Goal: Task Accomplishment & Management: Use online tool/utility

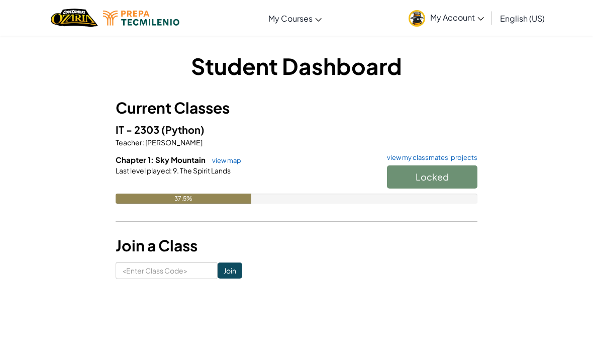
click at [428, 190] on div "Locked" at bounding box center [427, 179] width 100 height 28
click at [442, 180] on div "Locked" at bounding box center [427, 179] width 100 height 28
click at [196, 134] on span "(Python)" at bounding box center [182, 129] width 43 height 13
click at [464, 179] on div "Locked" at bounding box center [427, 179] width 100 height 28
click at [467, 152] on div "IT - 2303 (Python) Teacher : EUGENIO GARCIA Chapter 1: Sky Mountain view map vi…" at bounding box center [297, 170] width 362 height 97
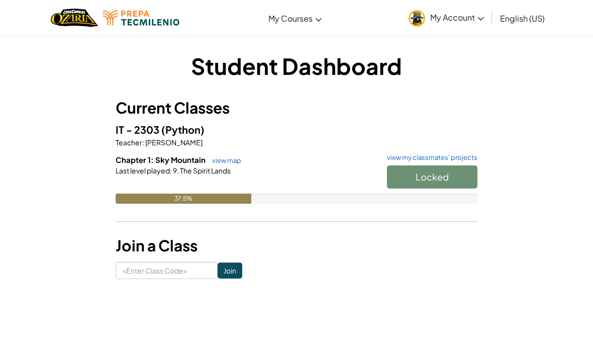
click at [463, 158] on link "view my classmates' projects" at bounding box center [429, 157] width 95 height 7
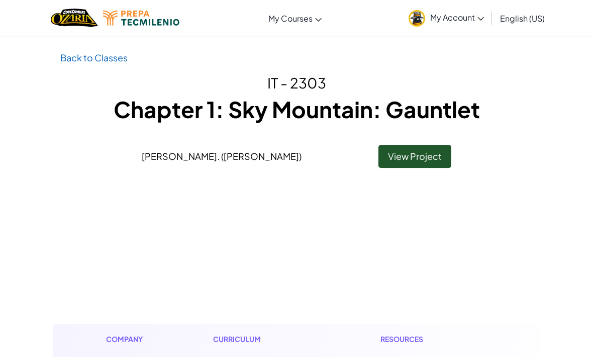
click at [429, 157] on link "View Project" at bounding box center [414, 156] width 73 height 23
click at [436, 154] on link "View Project" at bounding box center [414, 156] width 73 height 23
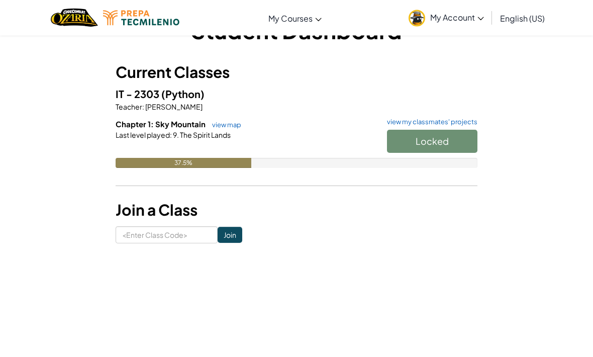
scroll to position [36, 0]
click at [141, 229] on input at bounding box center [167, 234] width 102 height 17
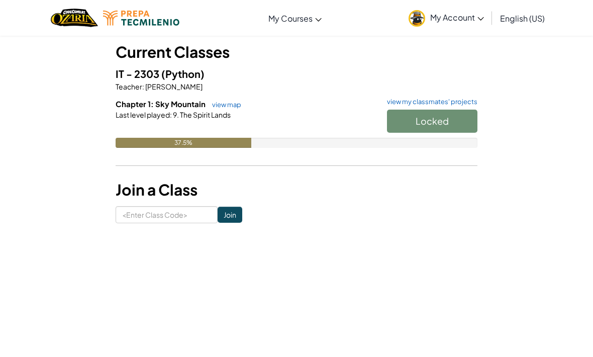
scroll to position [0, 0]
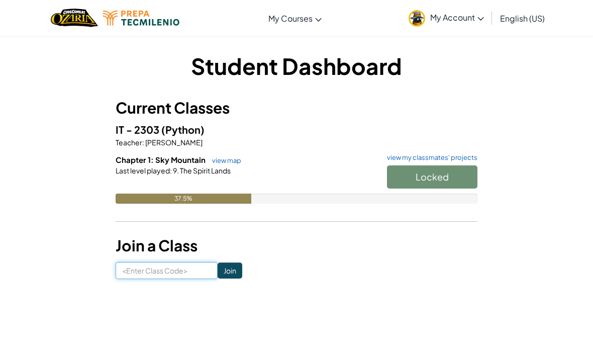
click at [137, 269] on input at bounding box center [167, 270] width 102 height 17
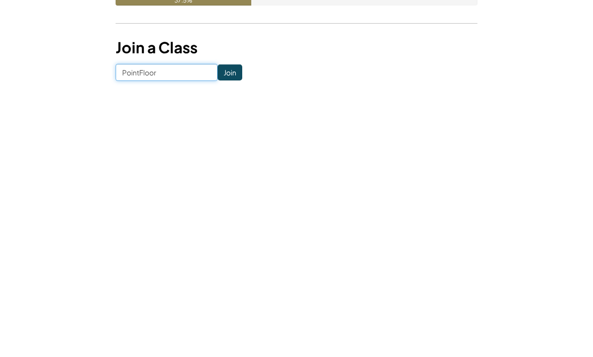
scroll to position [198, 0]
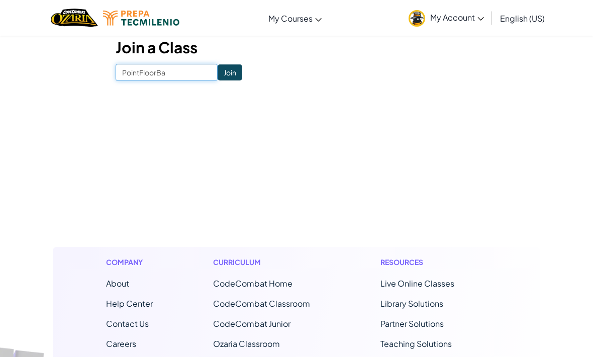
type input "PointFloorBat"
click at [218, 67] on input "Join" at bounding box center [229, 72] width 25 height 16
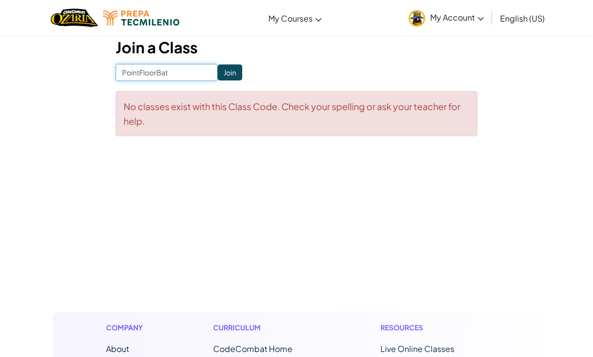
click at [180, 70] on input "PointFloorBat" at bounding box center [167, 72] width 102 height 17
type input "PointFloorBag"
click at [225, 65] on input "Join" at bounding box center [229, 73] width 25 height 16
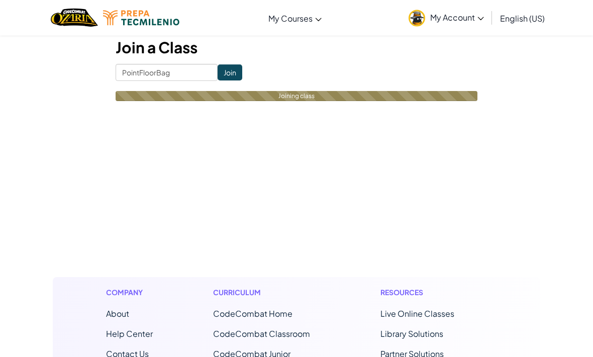
scroll to position [198, 0]
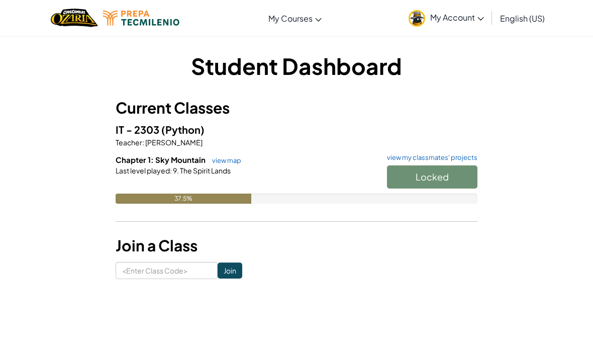
click at [451, 182] on div "Locked" at bounding box center [427, 179] width 100 height 28
click at [456, 174] on div "Locked" at bounding box center [427, 179] width 100 height 28
click at [224, 159] on link "view map" at bounding box center [224, 160] width 34 height 8
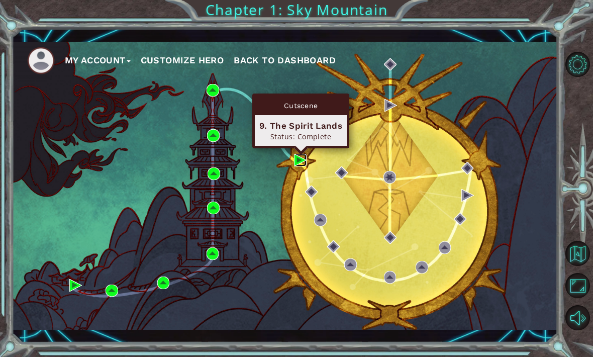
click at [297, 154] on img at bounding box center [300, 160] width 13 height 13
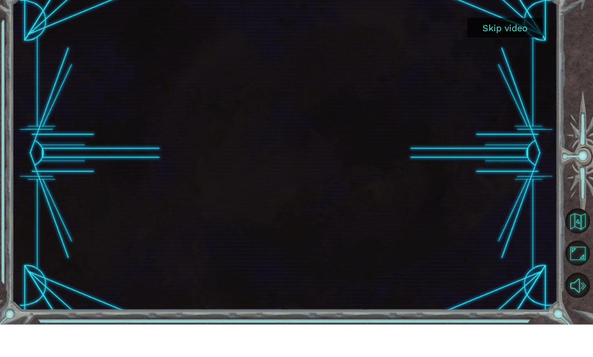
scroll to position [3, 0]
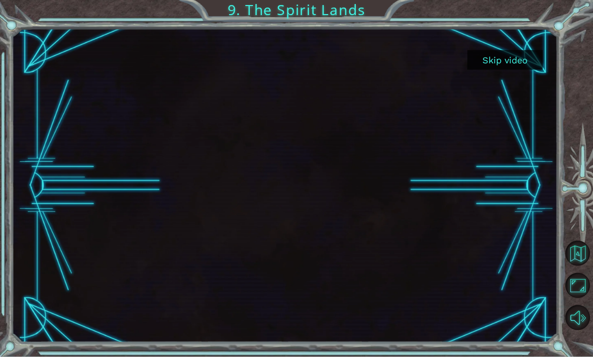
click at [510, 58] on button "Skip video" at bounding box center [504, 60] width 75 height 20
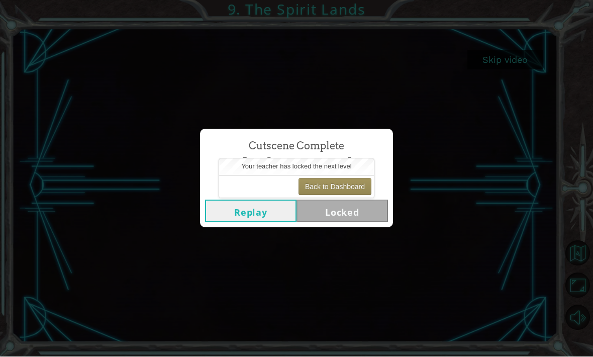
click at [223, 218] on button "Replay" at bounding box center [250, 211] width 91 height 23
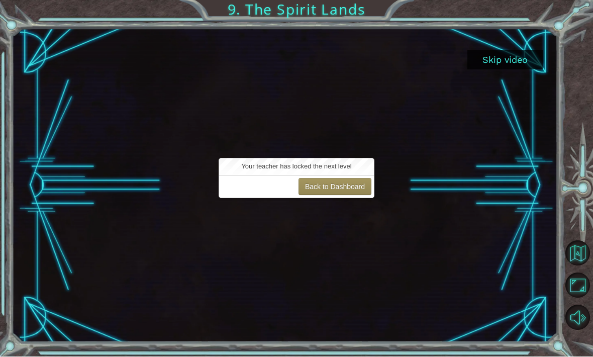
click at [351, 186] on button "Back to Dashboard" at bounding box center [334, 186] width 73 height 17
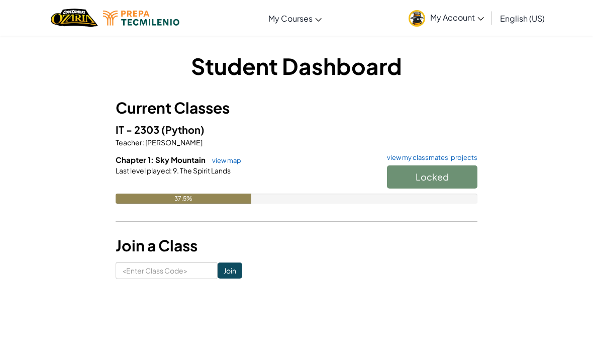
click at [221, 160] on link "view map" at bounding box center [224, 160] width 34 height 8
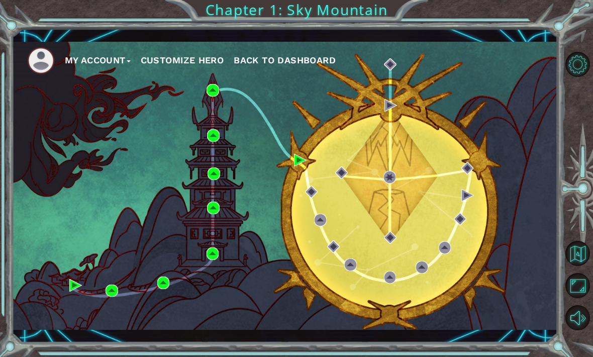
click at [330, 182] on div "My Account Customize Hero Back to Dashboard" at bounding box center [284, 186] width 545 height 288
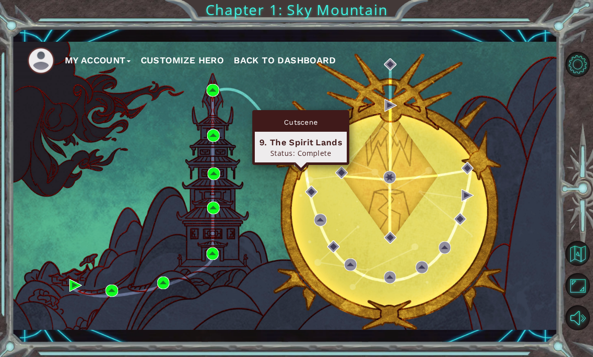
click at [302, 166] on img at bounding box center [300, 160] width 13 height 13
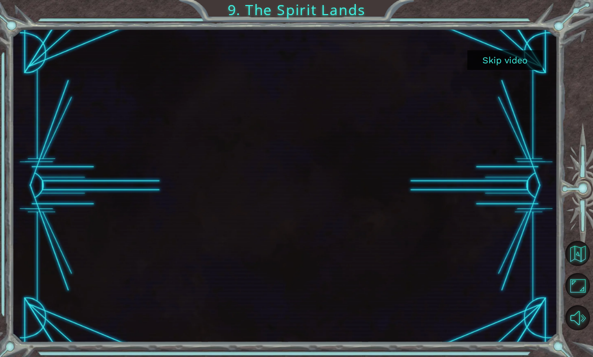
click at [521, 56] on button "Skip video" at bounding box center [504, 60] width 75 height 20
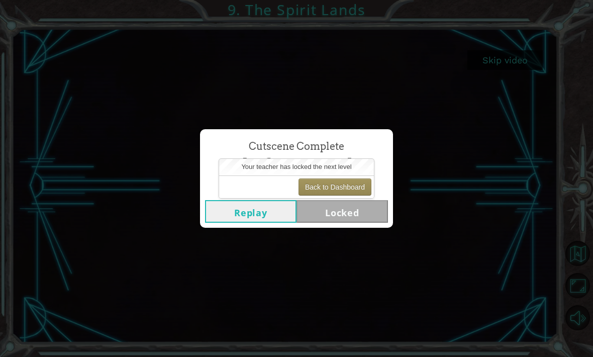
click at [507, 69] on div "Cutscene Complete The Spirit Lands Replay Locked" at bounding box center [296, 178] width 593 height 357
click at [226, 223] on button "Replay" at bounding box center [250, 211] width 91 height 23
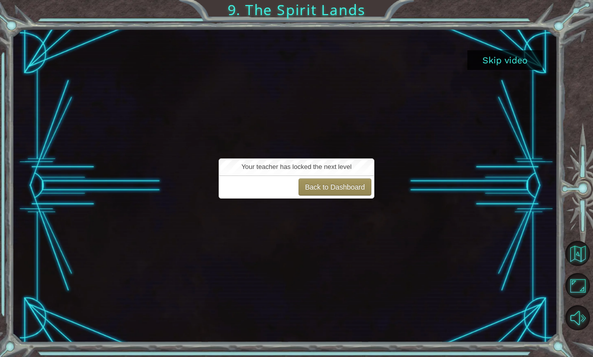
click at [251, 186] on div "Back to Dashboard" at bounding box center [296, 186] width 155 height 23
click at [318, 183] on button "Back to Dashboard" at bounding box center [334, 186] width 73 height 17
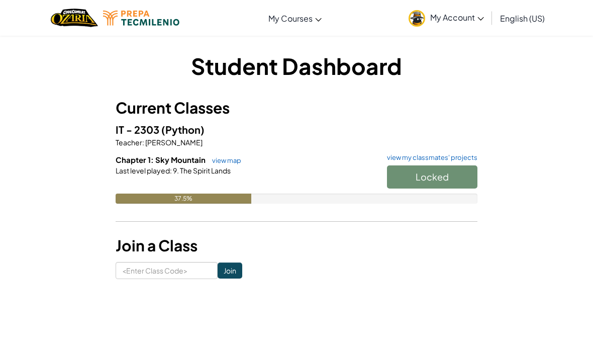
click at [216, 156] on link "view map" at bounding box center [224, 160] width 34 height 8
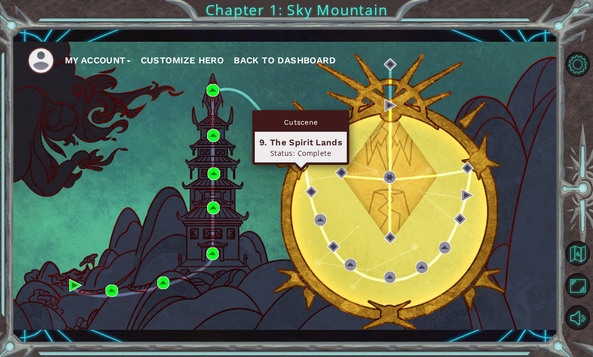
click at [285, 147] on div "9. The Spirit Lands" at bounding box center [300, 142] width 83 height 12
click at [299, 166] on img at bounding box center [300, 160] width 13 height 13
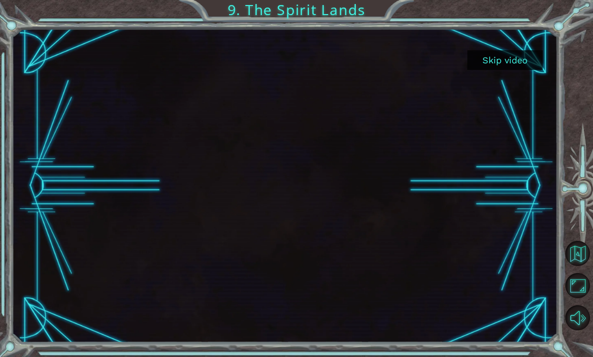
scroll to position [29, 0]
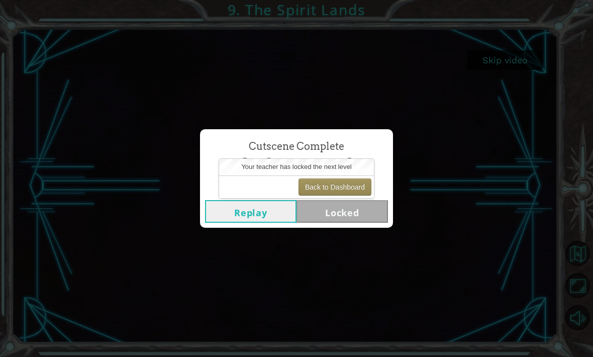
click at [350, 185] on button "Back to Dashboard" at bounding box center [334, 186] width 73 height 17
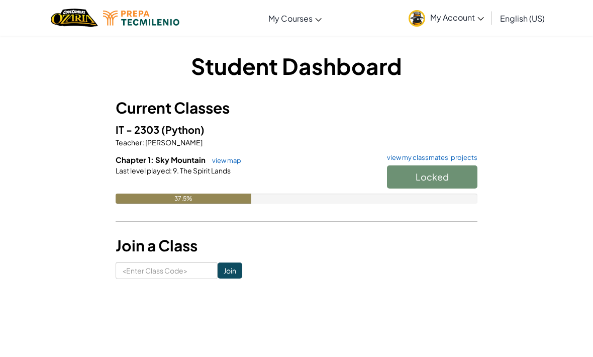
click at [226, 157] on link "view map" at bounding box center [224, 160] width 34 height 8
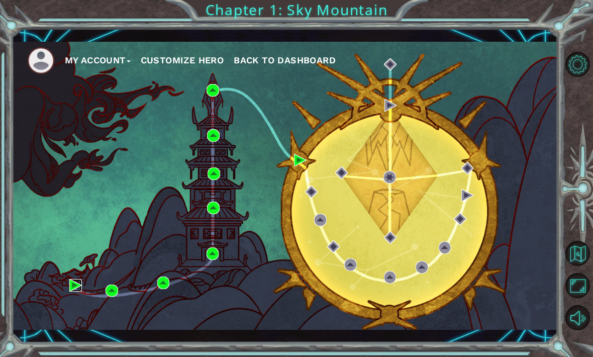
click at [79, 281] on img at bounding box center [75, 285] width 13 height 13
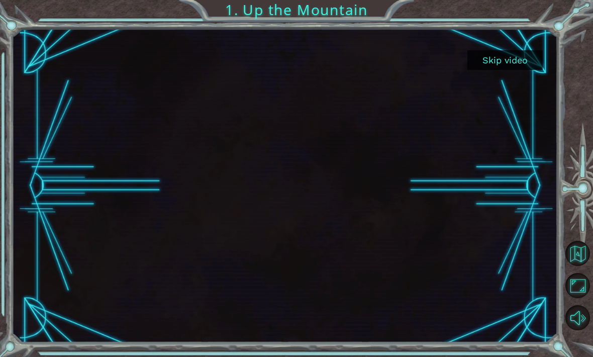
click at [519, 56] on button "Skip video" at bounding box center [504, 60] width 75 height 20
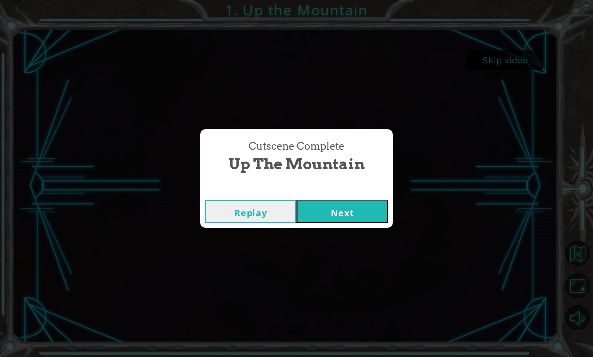
click at [231, 206] on button "Replay" at bounding box center [250, 211] width 91 height 23
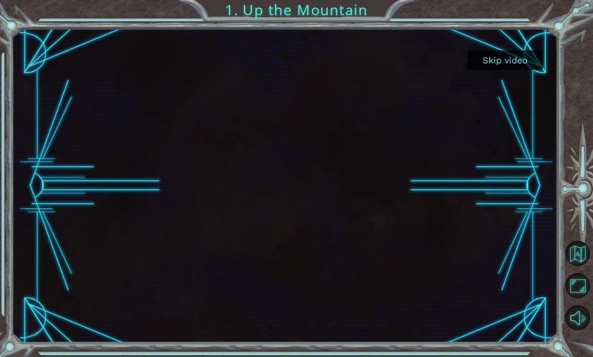
click at [515, 63] on button "Skip video" at bounding box center [504, 60] width 75 height 20
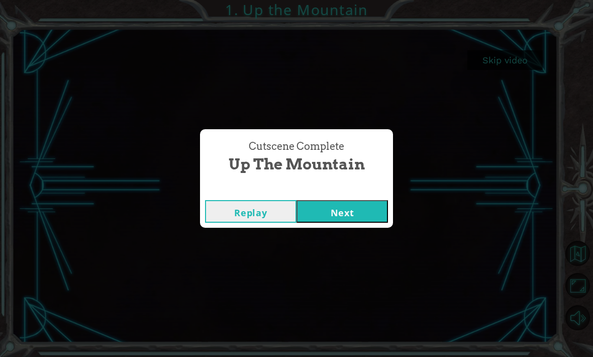
click at [357, 211] on button "Next" at bounding box center [341, 211] width 91 height 23
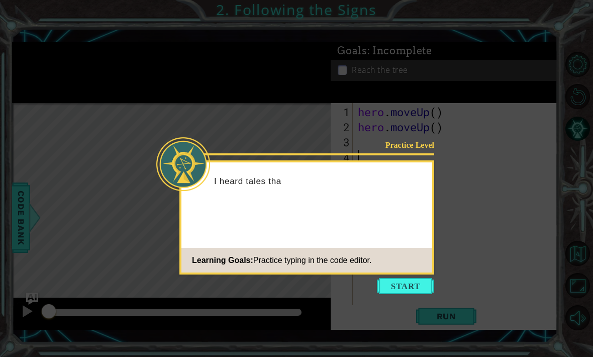
click at [448, 82] on icon at bounding box center [296, 178] width 593 height 357
click at [414, 282] on button "Start" at bounding box center [405, 286] width 57 height 16
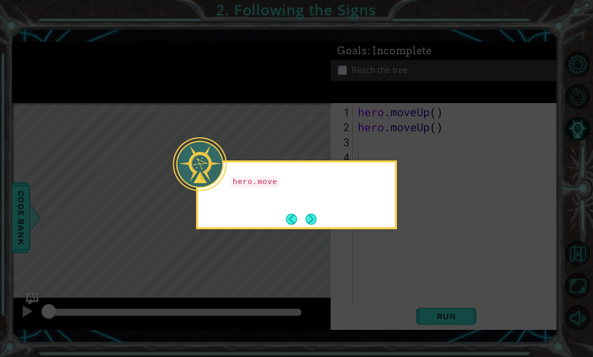
click at [316, 213] on button "Next" at bounding box center [310, 218] width 11 height 11
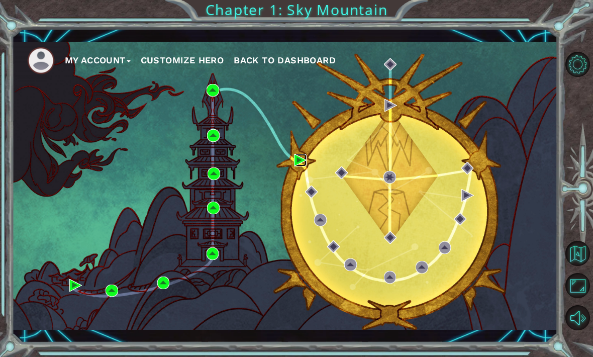
click at [300, 156] on img at bounding box center [300, 160] width 13 height 13
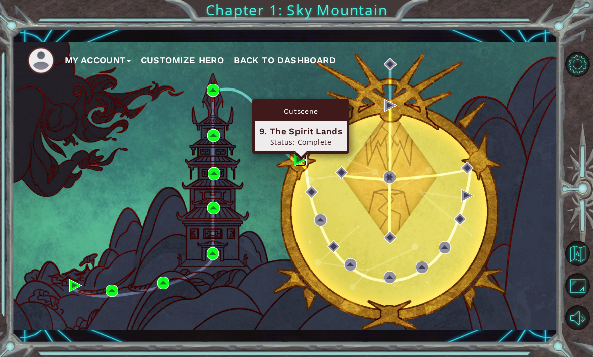
click at [295, 157] on img at bounding box center [300, 160] width 13 height 13
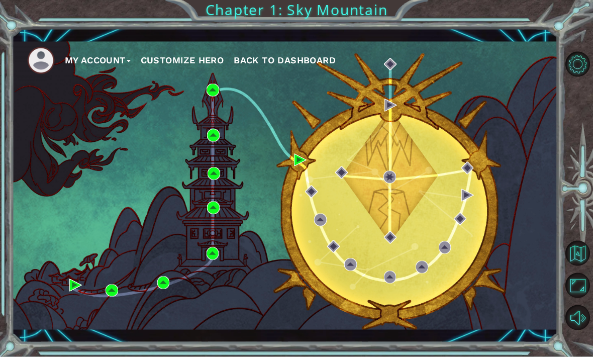
scroll to position [9, 0]
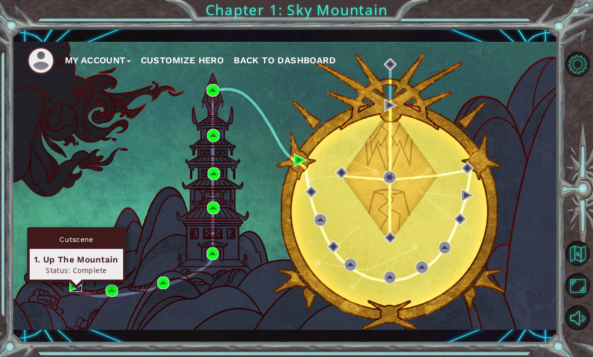
click at [78, 281] on img at bounding box center [75, 285] width 13 height 13
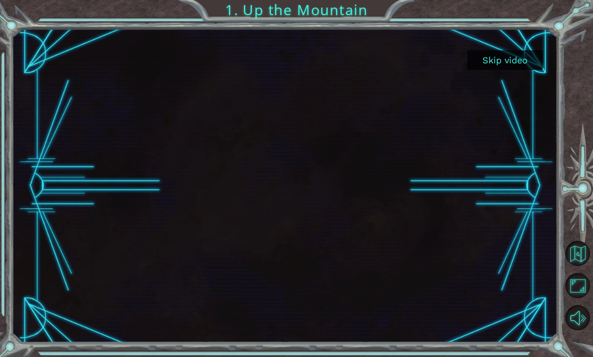
click at [508, 68] on button "Skip video" at bounding box center [504, 60] width 75 height 20
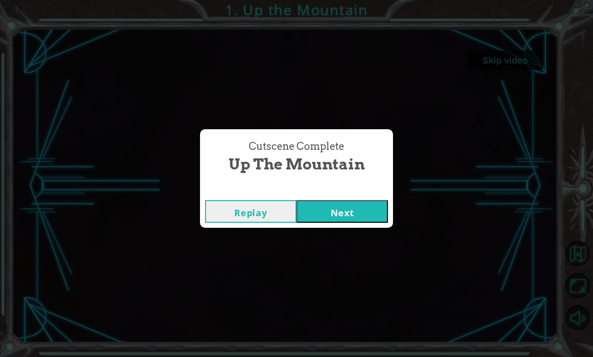
click at [370, 212] on button "Next" at bounding box center [341, 211] width 91 height 23
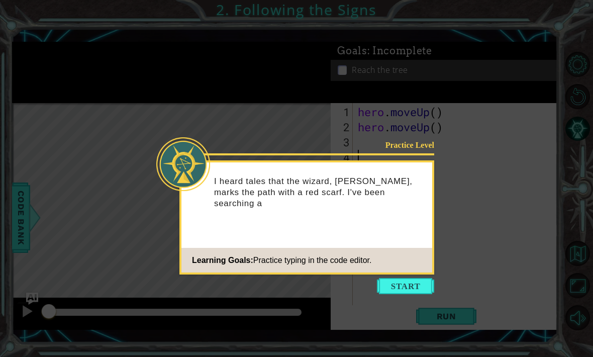
click at [409, 273] on div "Practice Level I heard tales that the wizard, [PERSON_NAME], marks the path wit…" at bounding box center [306, 217] width 255 height 114
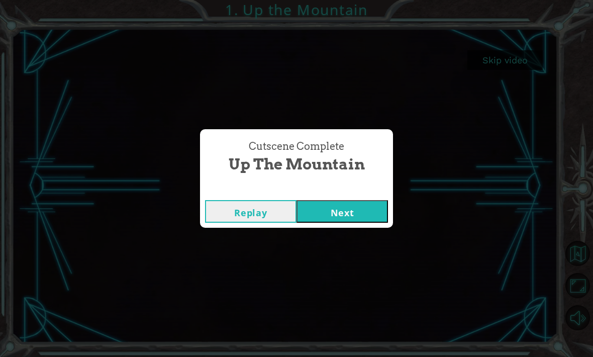
click at [317, 211] on button "Next" at bounding box center [341, 211] width 91 height 23
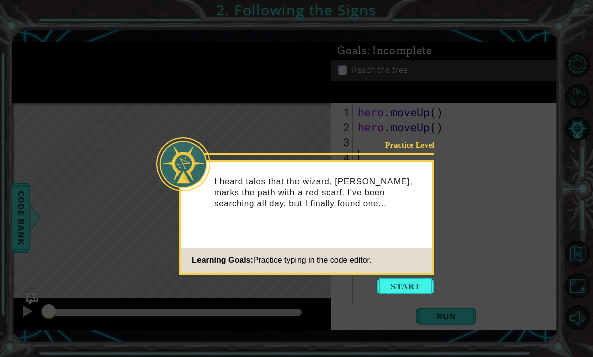
click at [405, 93] on icon at bounding box center [296, 178] width 593 height 357
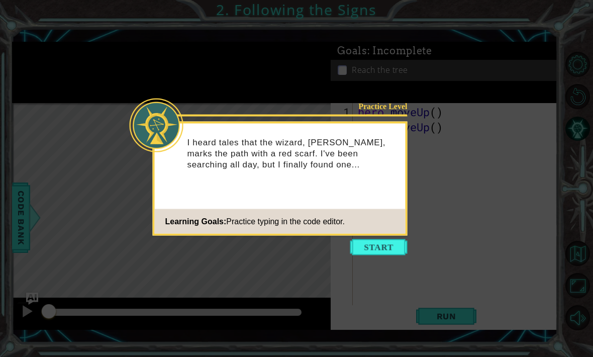
click at [393, 244] on button "Start" at bounding box center [378, 247] width 57 height 16
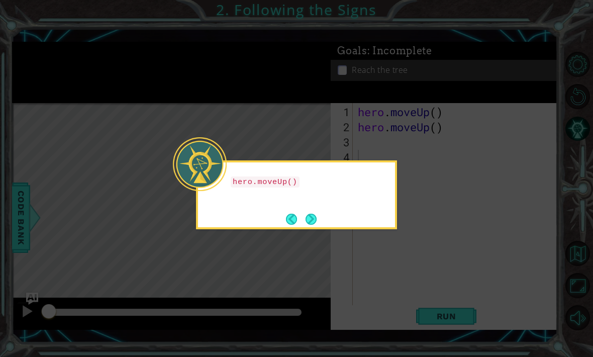
click at [308, 225] on button "Next" at bounding box center [310, 218] width 11 height 11
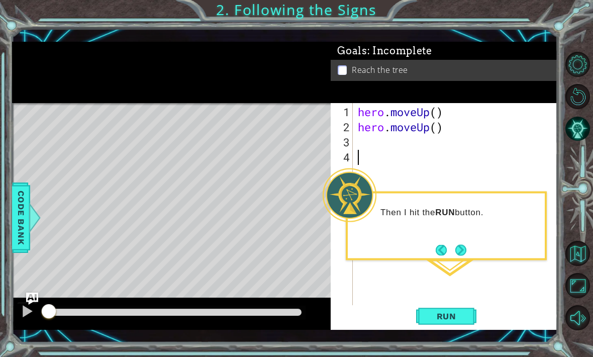
click at [489, 223] on div "Then I hit the RUN button." at bounding box center [446, 217] width 197 height 40
click at [488, 124] on div "hero . moveUp ( ) hero . moveUp ( )" at bounding box center [458, 224] width 204 height 241
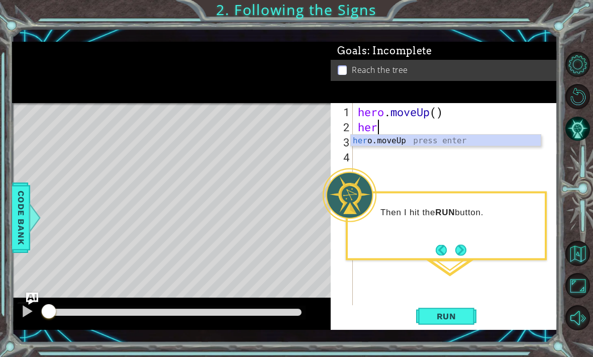
type textarea "h"
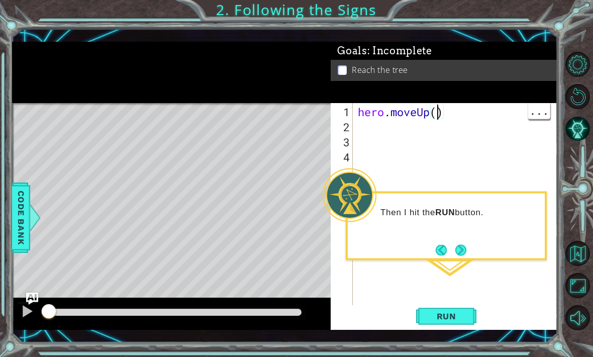
scroll to position [0, 4]
type textarea "hero.moveUp(2)"
click at [528, 57] on div "Goals : Incomplete" at bounding box center [443, 51] width 227 height 19
click at [456, 318] on span "Run" at bounding box center [446, 316] width 40 height 10
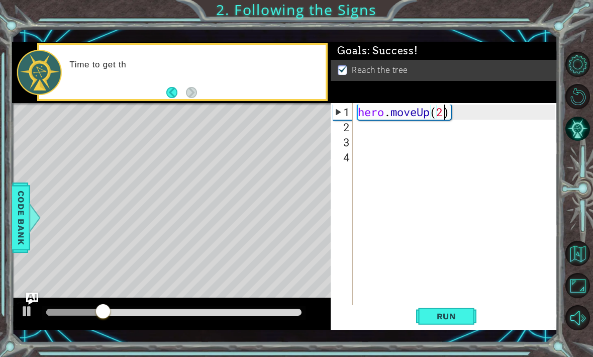
click at [545, 52] on div "Goals : Success!" at bounding box center [443, 51] width 227 height 19
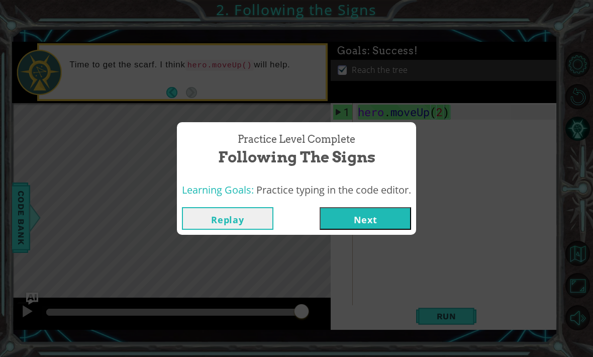
click at [216, 224] on button "Replay" at bounding box center [227, 218] width 91 height 23
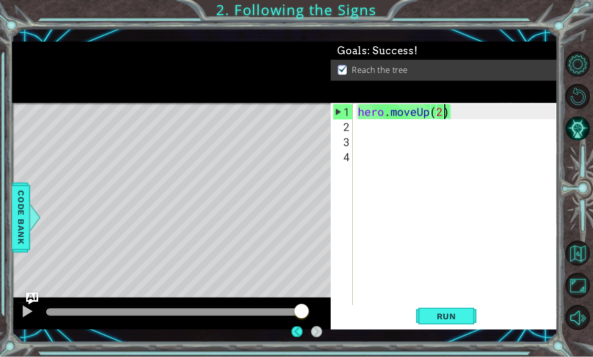
scroll to position [0, 0]
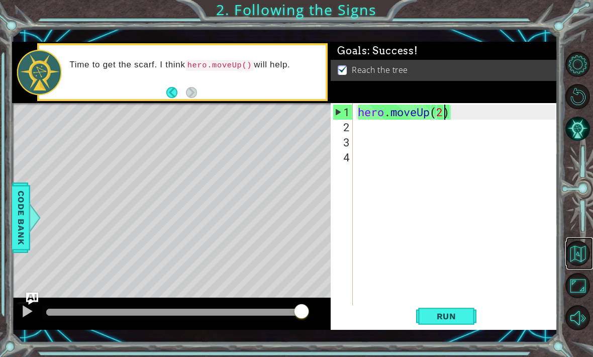
click at [580, 266] on button "Back to Map" at bounding box center [577, 253] width 25 height 25
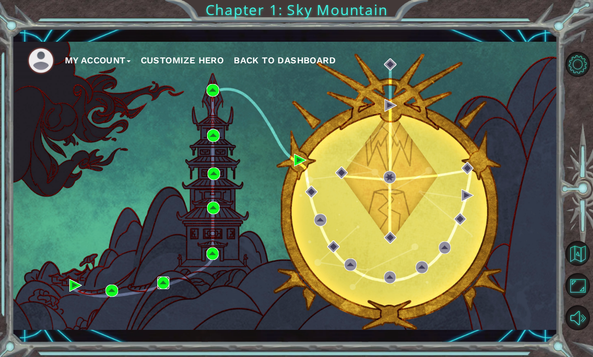
click at [167, 276] on img at bounding box center [163, 282] width 13 height 13
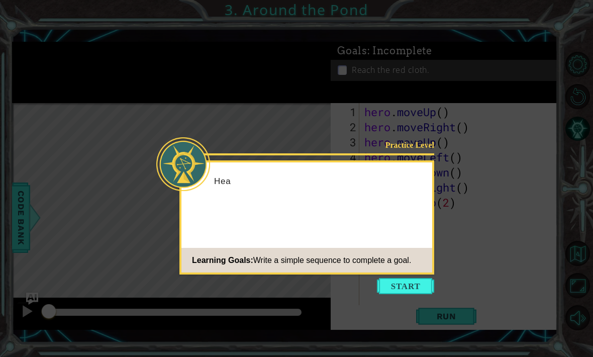
click at [411, 284] on button "Start" at bounding box center [405, 286] width 57 height 16
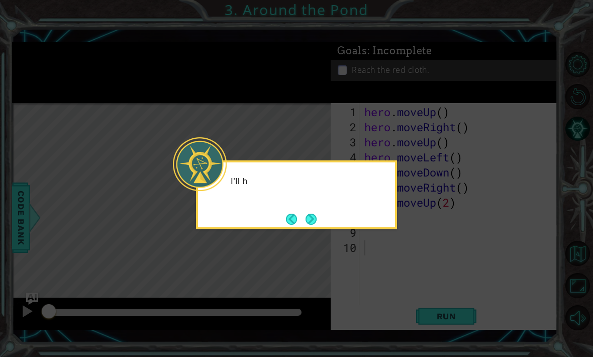
click at [325, 225] on icon at bounding box center [296, 178] width 593 height 357
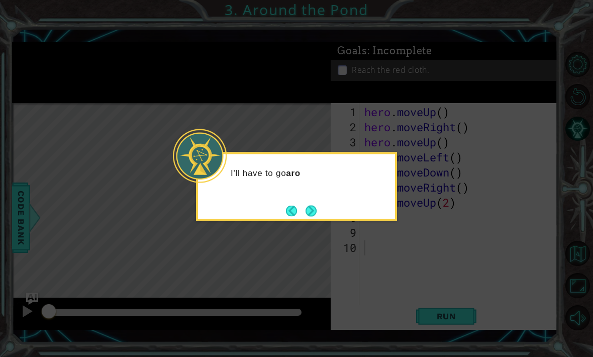
click at [316, 206] on button "Next" at bounding box center [310, 210] width 11 height 11
click at [318, 185] on icon at bounding box center [296, 178] width 593 height 357
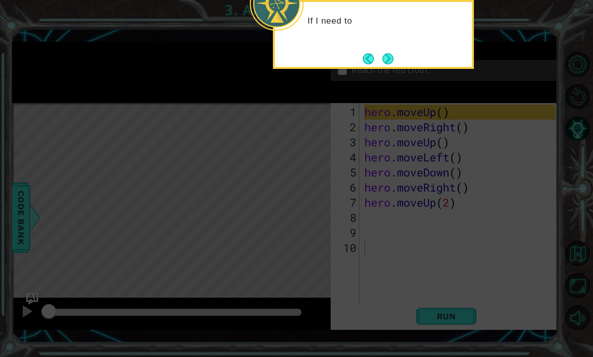
click at [386, 30] on div "If I need to" at bounding box center [373, 26] width 197 height 40
click at [386, 53] on button "Next" at bounding box center [387, 58] width 11 height 11
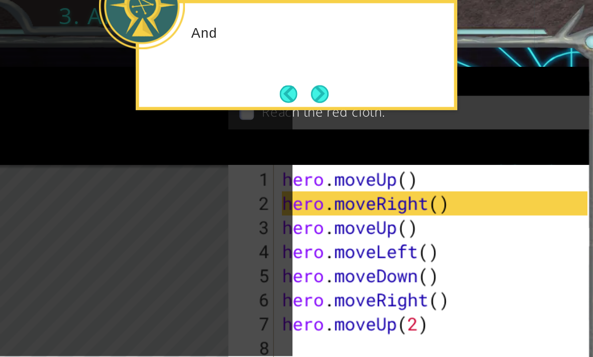
click at [382, 61] on button "Next" at bounding box center [387, 58] width 11 height 11
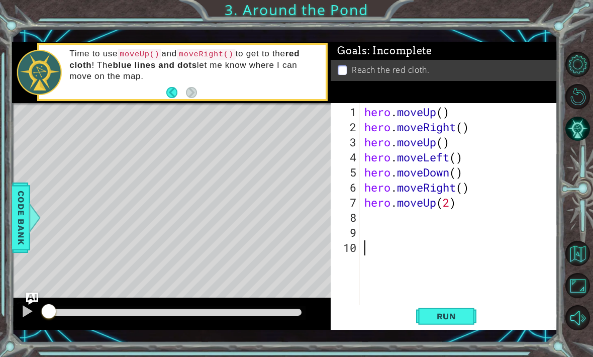
click at [26, 310] on div at bounding box center [27, 310] width 13 height 13
click at [22, 317] on div at bounding box center [27, 310] width 13 height 13
click at [170, 88] on button "Back" at bounding box center [176, 92] width 20 height 11
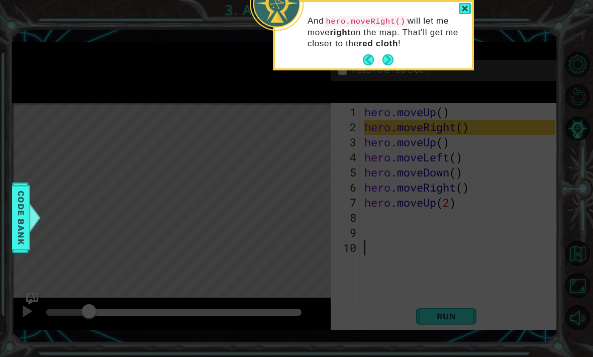
click at [390, 65] on button "Next" at bounding box center [387, 59] width 11 height 11
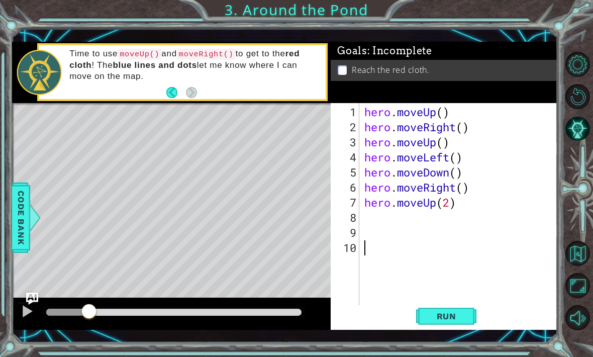
click at [453, 323] on button "Run" at bounding box center [446, 316] width 60 height 23
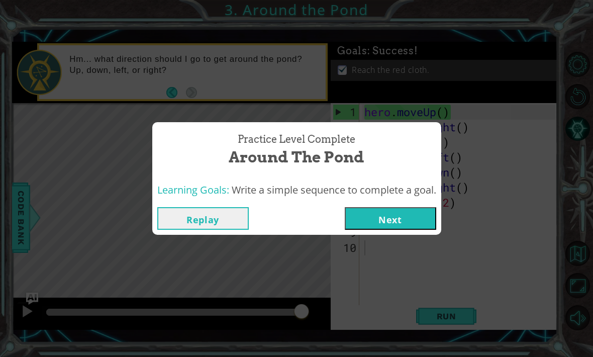
click at [414, 223] on button "Next" at bounding box center [390, 218] width 91 height 23
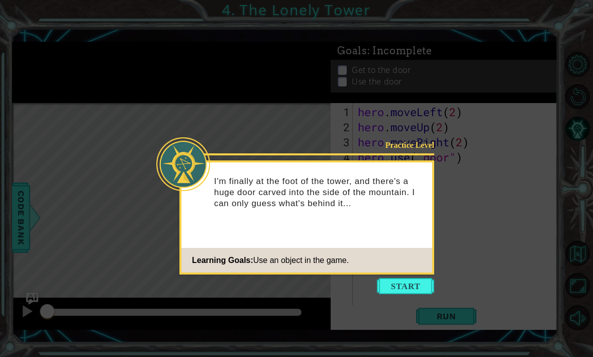
click at [413, 287] on button "Start" at bounding box center [405, 286] width 57 height 16
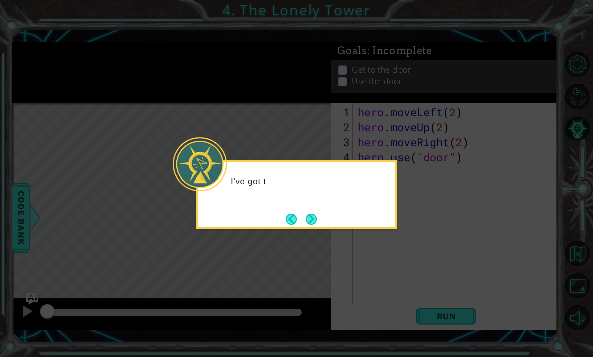
click at [315, 213] on button "Next" at bounding box center [310, 218] width 11 height 11
click at [308, 217] on button "Next" at bounding box center [310, 218] width 11 height 11
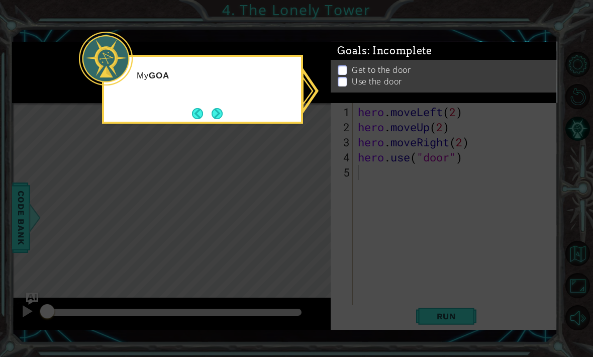
click at [219, 108] on button "Next" at bounding box center [216, 113] width 11 height 11
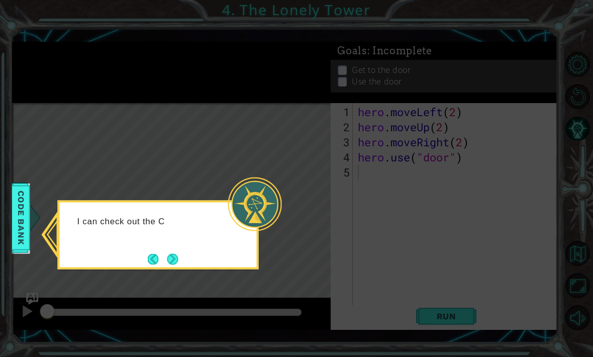
click at [178, 253] on button "Next" at bounding box center [172, 258] width 11 height 11
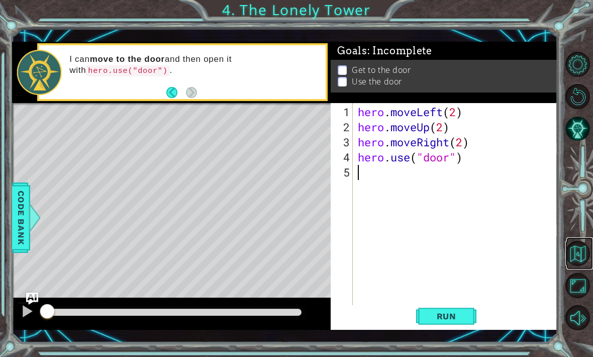
click at [581, 266] on button "Back to Map" at bounding box center [577, 253] width 25 height 25
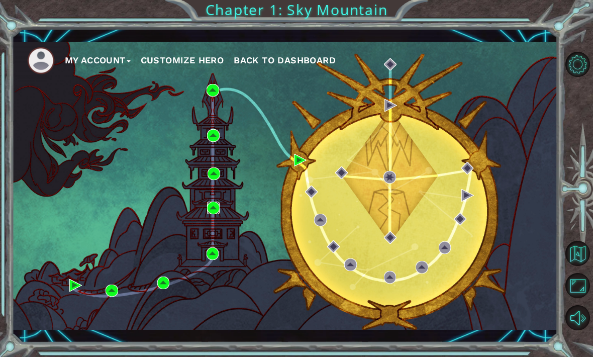
click at [208, 208] on img at bounding box center [213, 207] width 13 height 13
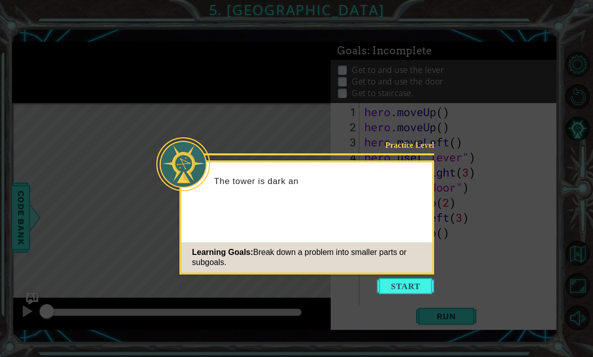
click at [422, 284] on button "Start" at bounding box center [405, 286] width 57 height 16
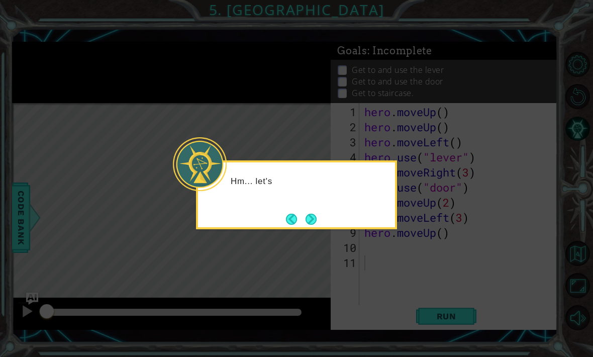
click at [316, 213] on button "Next" at bounding box center [310, 218] width 11 height 11
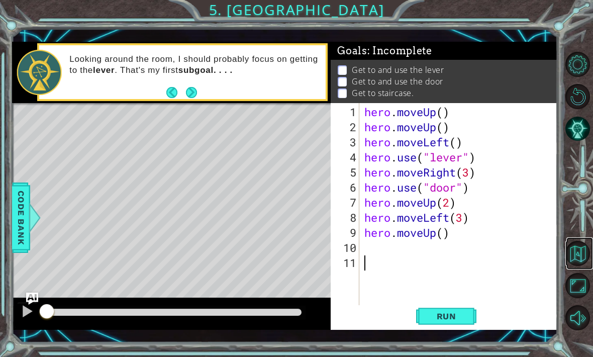
click at [577, 266] on button "Back to Map" at bounding box center [577, 253] width 25 height 25
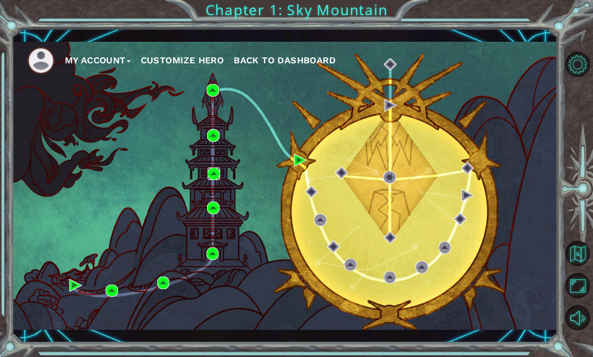
click at [207, 173] on img at bounding box center [213, 173] width 13 height 13
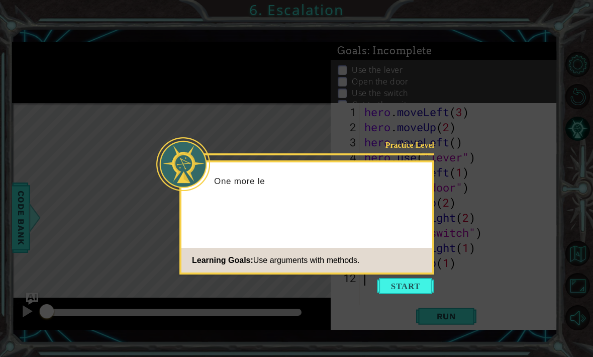
click at [412, 284] on button "Start" at bounding box center [405, 286] width 57 height 16
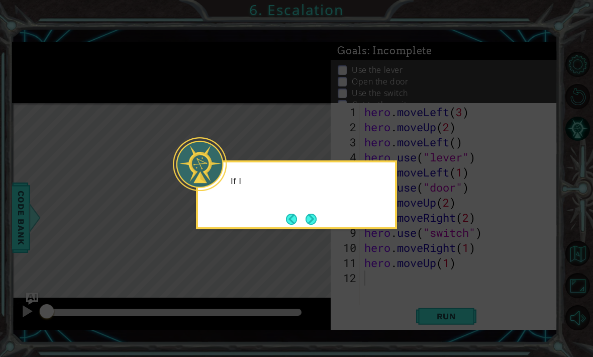
click at [306, 225] on button "Next" at bounding box center [310, 218] width 11 height 11
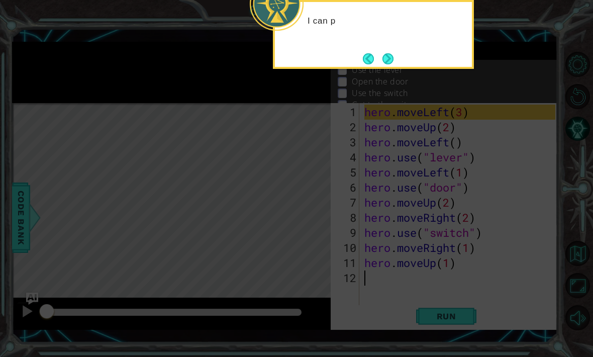
click at [389, 53] on button "Next" at bounding box center [387, 58] width 11 height 11
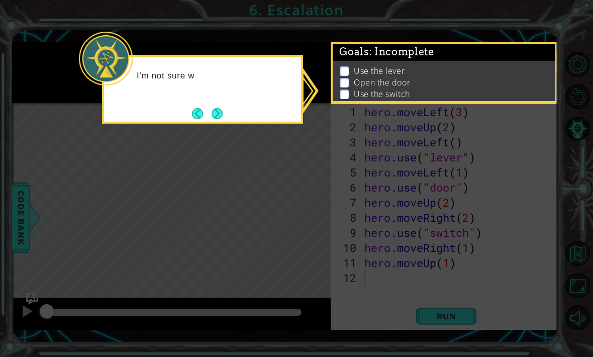
click at [221, 112] on button "Next" at bounding box center [216, 113] width 11 height 11
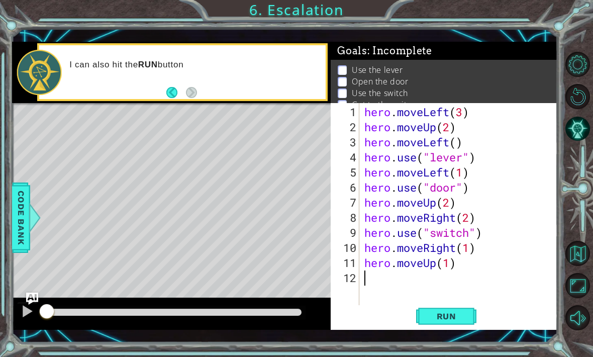
click at [18, 355] on div "1 ההההההההההההההההההההההההההההההההההההההההההההההההההההההההההההההההההההההההההההה…" at bounding box center [296, 178] width 593 height 357
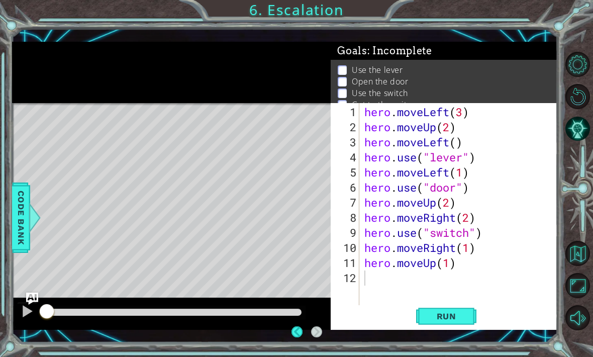
scroll to position [11, 0]
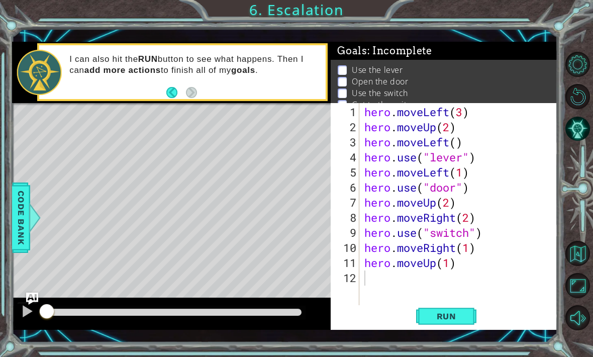
click at [452, 311] on span "Run" at bounding box center [446, 316] width 40 height 10
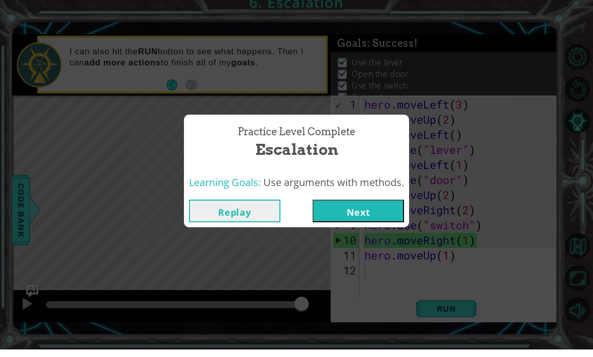
scroll to position [18, 0]
